Goal: Information Seeking & Learning: Compare options

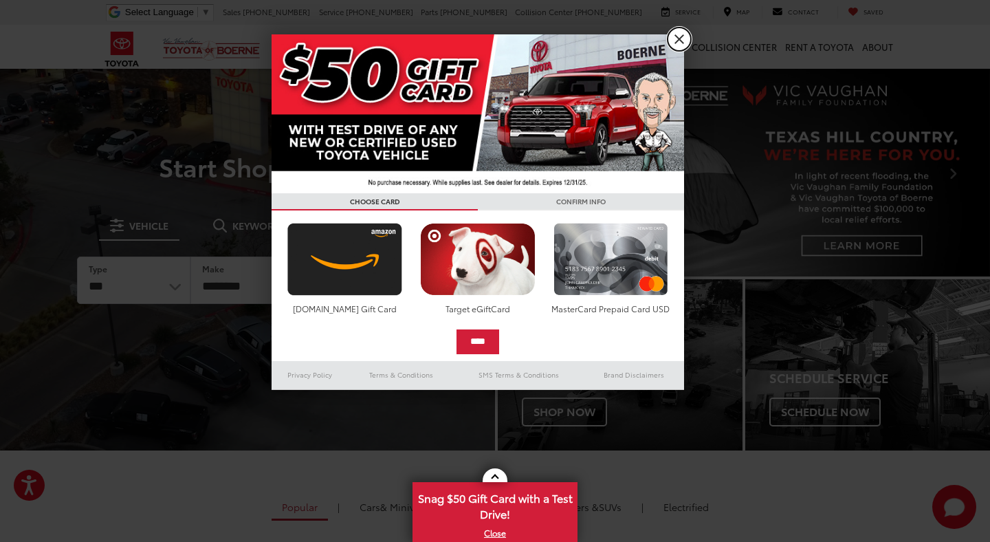
click at [676, 39] on link "X" at bounding box center [678, 38] width 23 height 23
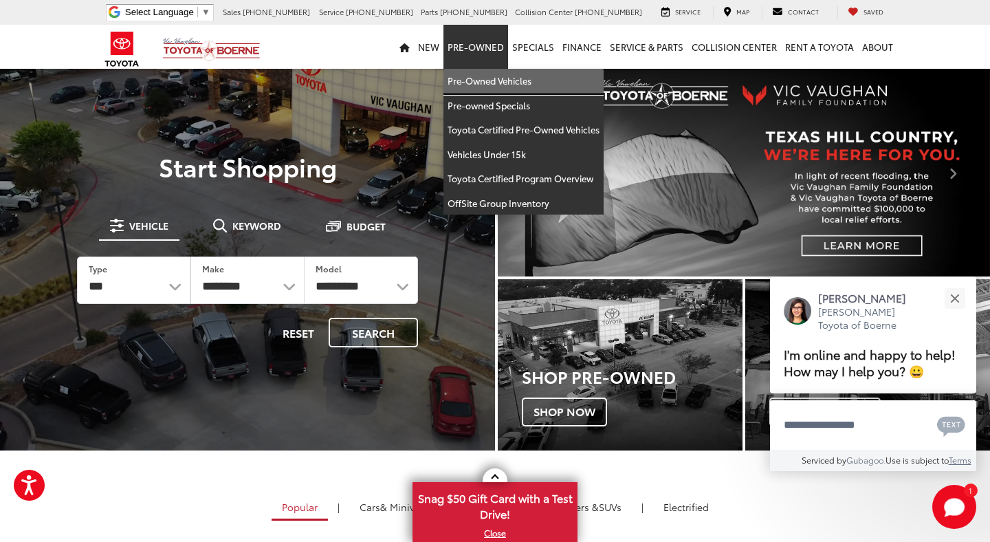
click at [491, 79] on link "Pre-Owned Vehicles" at bounding box center [523, 81] width 160 height 25
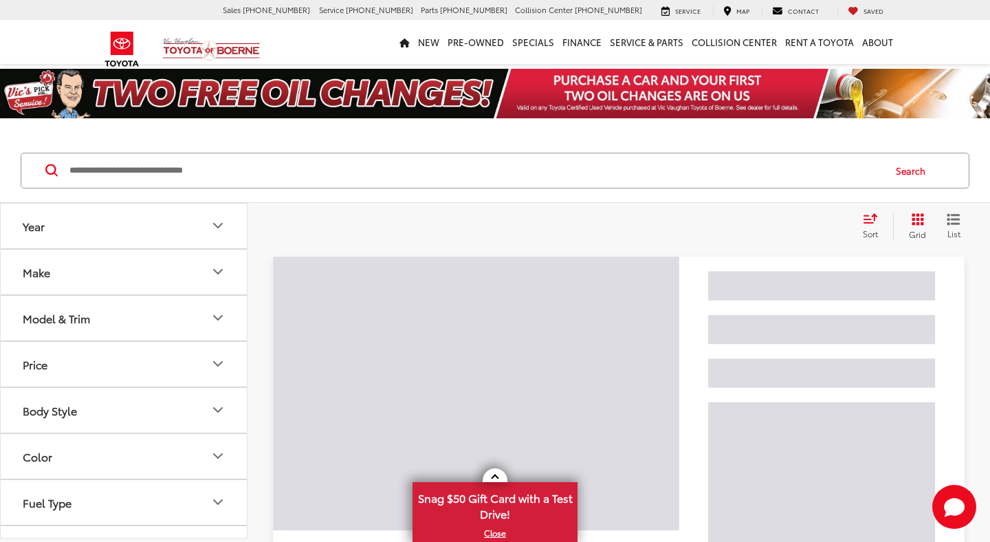
click at [155, 267] on button "Make" at bounding box center [124, 271] width 247 height 45
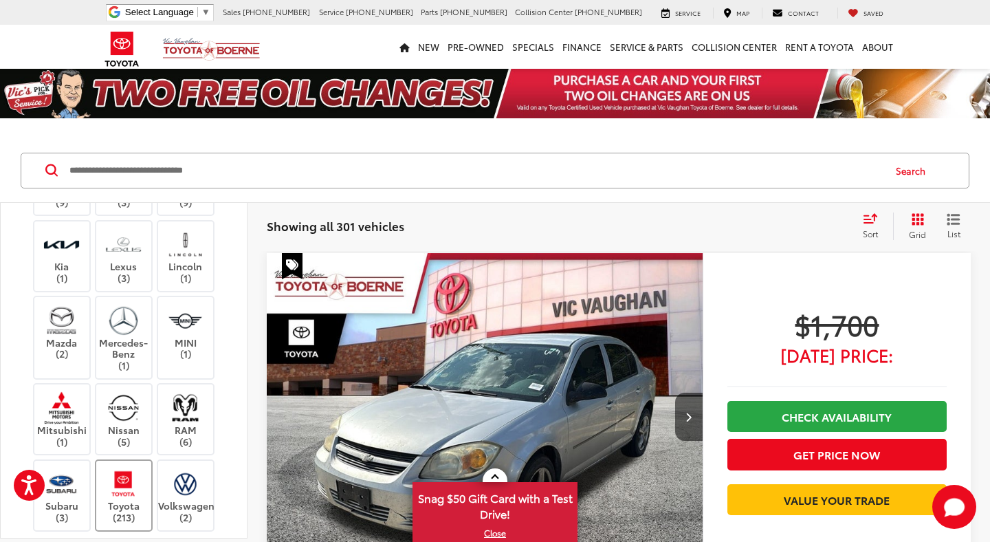
scroll to position [303, 0]
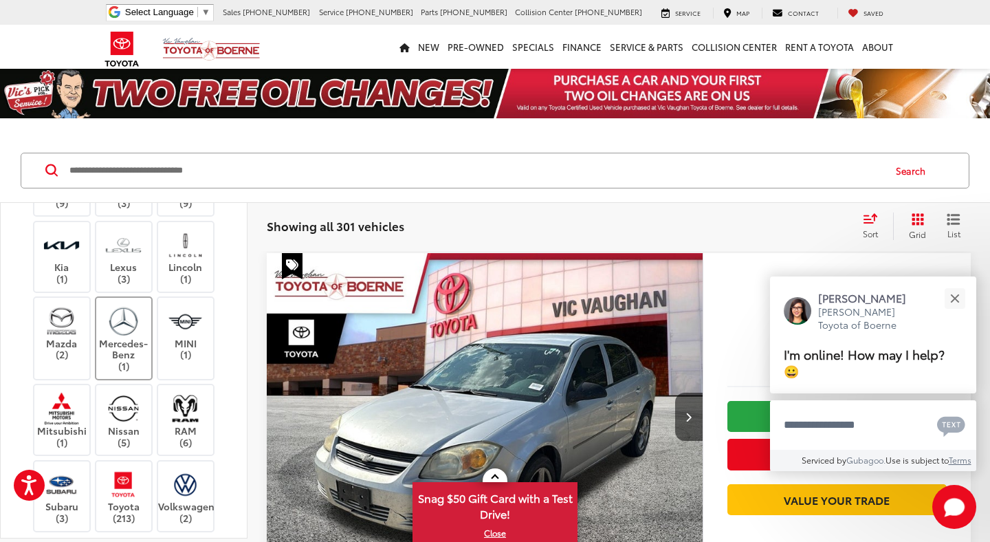
click at [133, 349] on label "Mercedes-Benz (1)" at bounding box center [124, 337] width 56 height 67
